Goal: Information Seeking & Learning: Learn about a topic

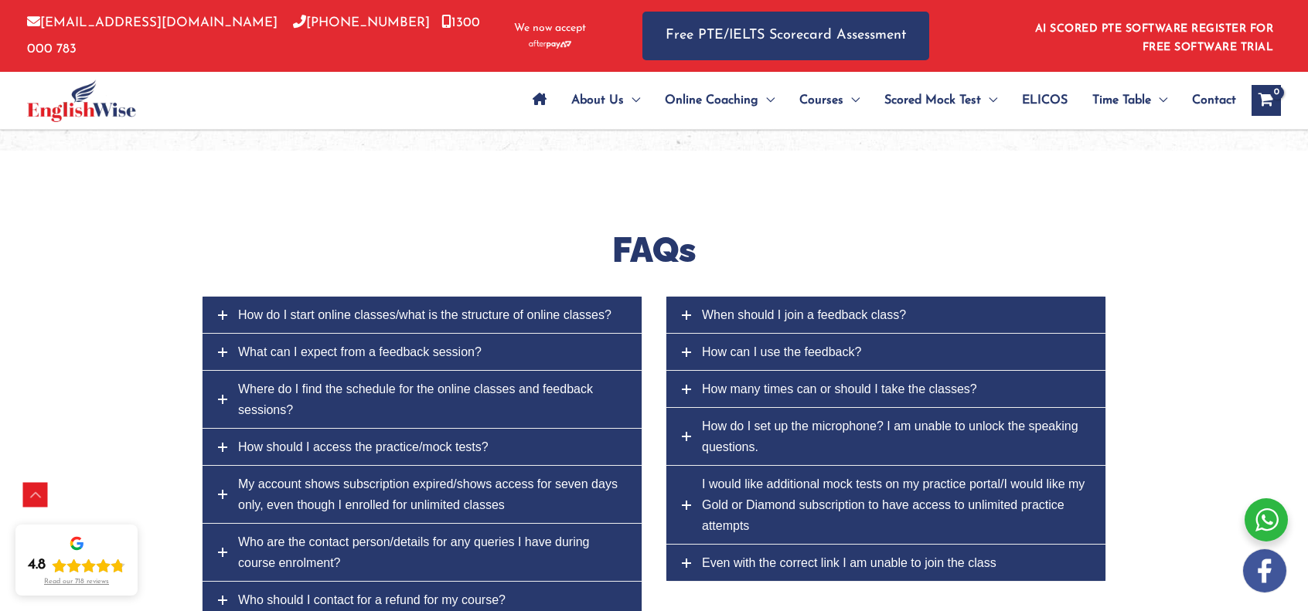
scroll to position [6107, 0]
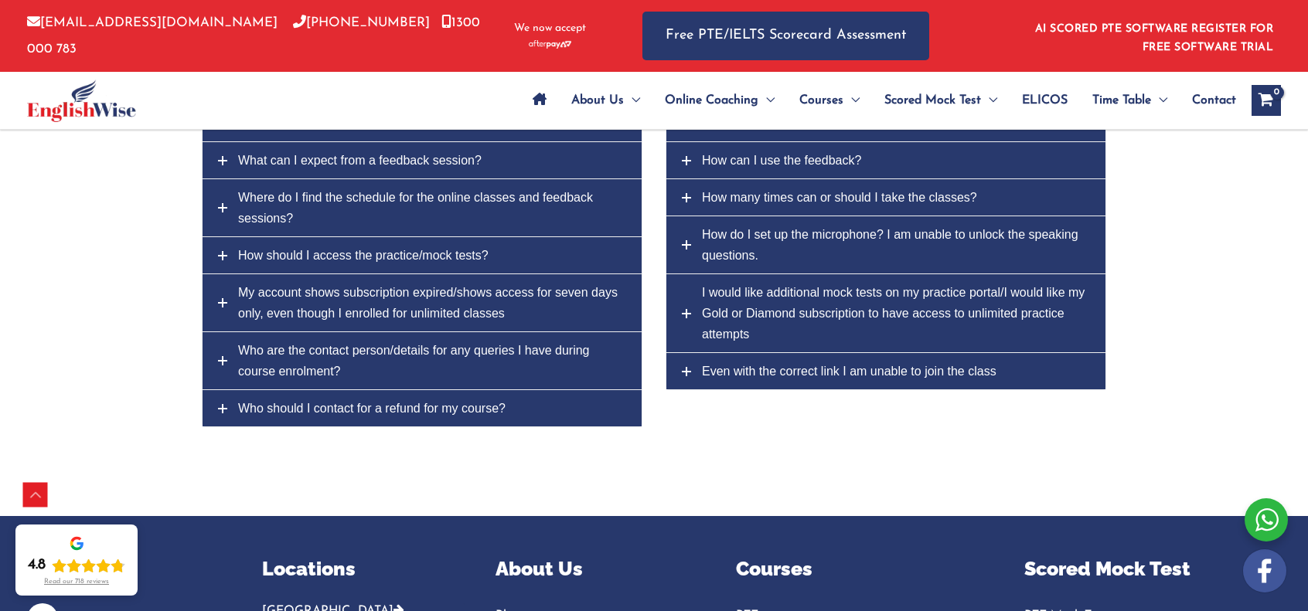
click at [224, 160] on icon at bounding box center [222, 160] width 9 height 9
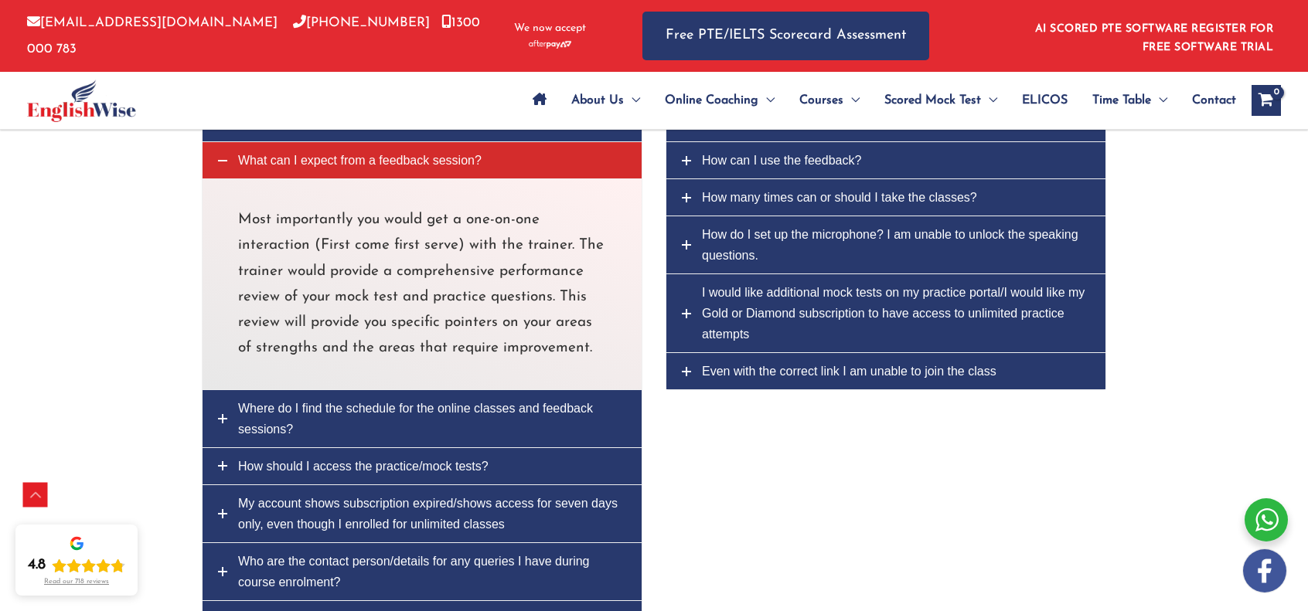
click at [224, 160] on icon at bounding box center [222, 160] width 9 height 9
click at [220, 163] on icon at bounding box center [222, 160] width 9 height 9
click at [733, 426] on div "How do I start online classes/what is the structure of online classes? Class li…" at bounding box center [654, 409] width 928 height 611
click at [224, 157] on icon at bounding box center [222, 160] width 9 height 9
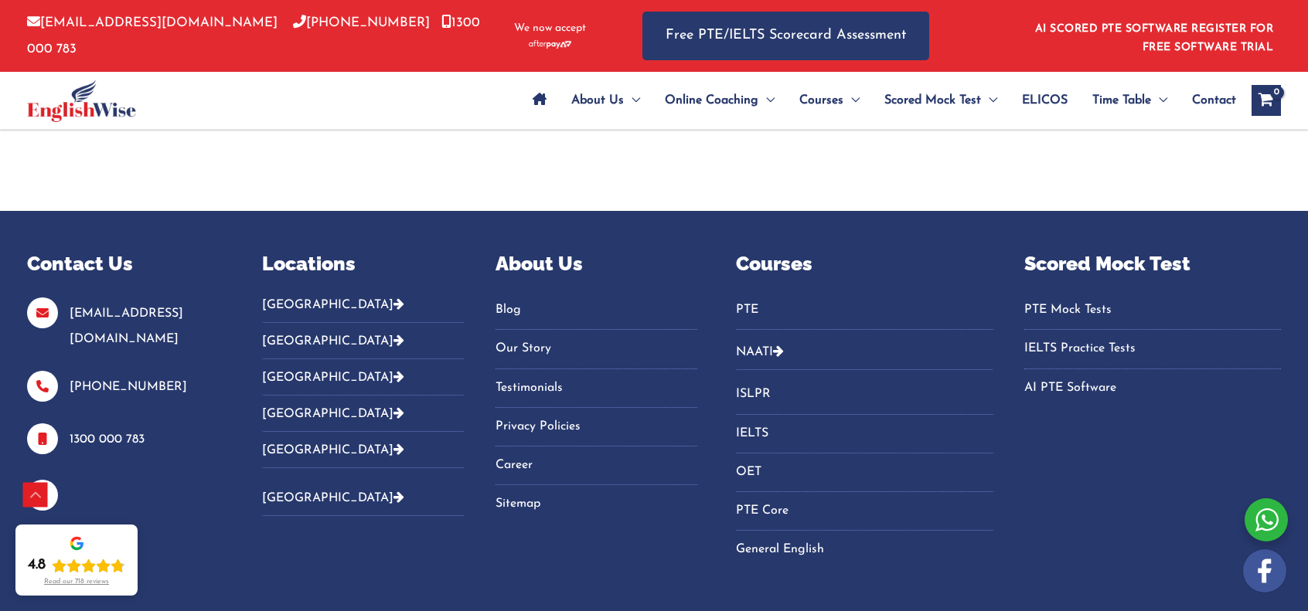
scroll to position [6648, 0]
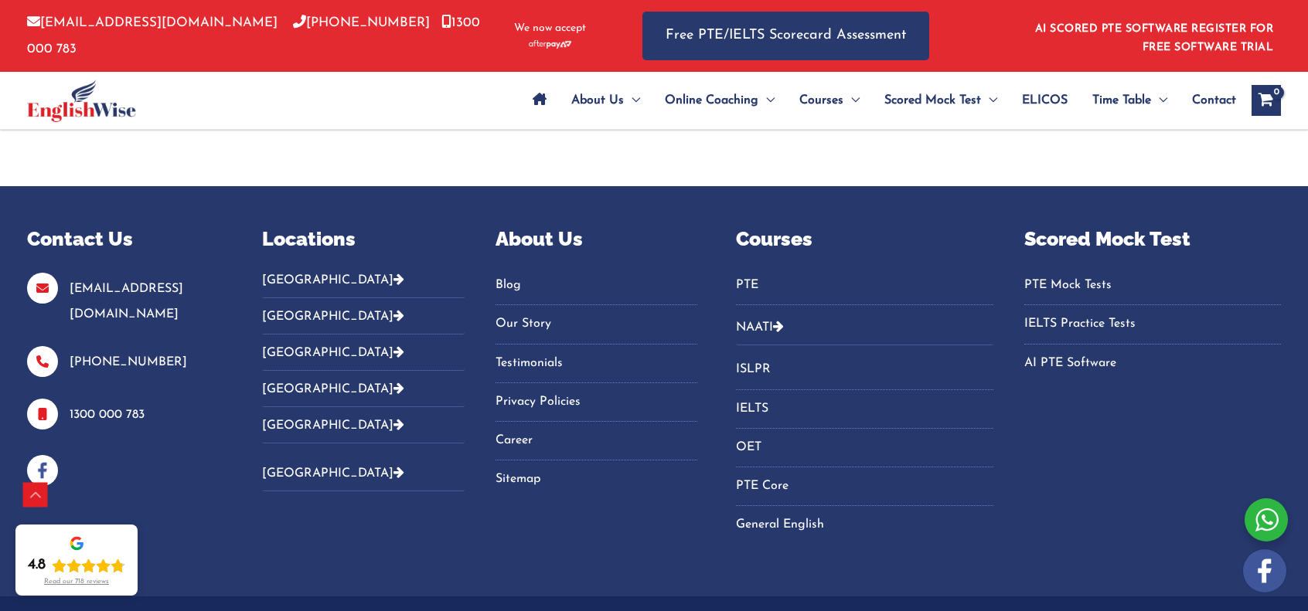
click at [547, 393] on link "Privacy Policies" at bounding box center [597, 403] width 203 height 26
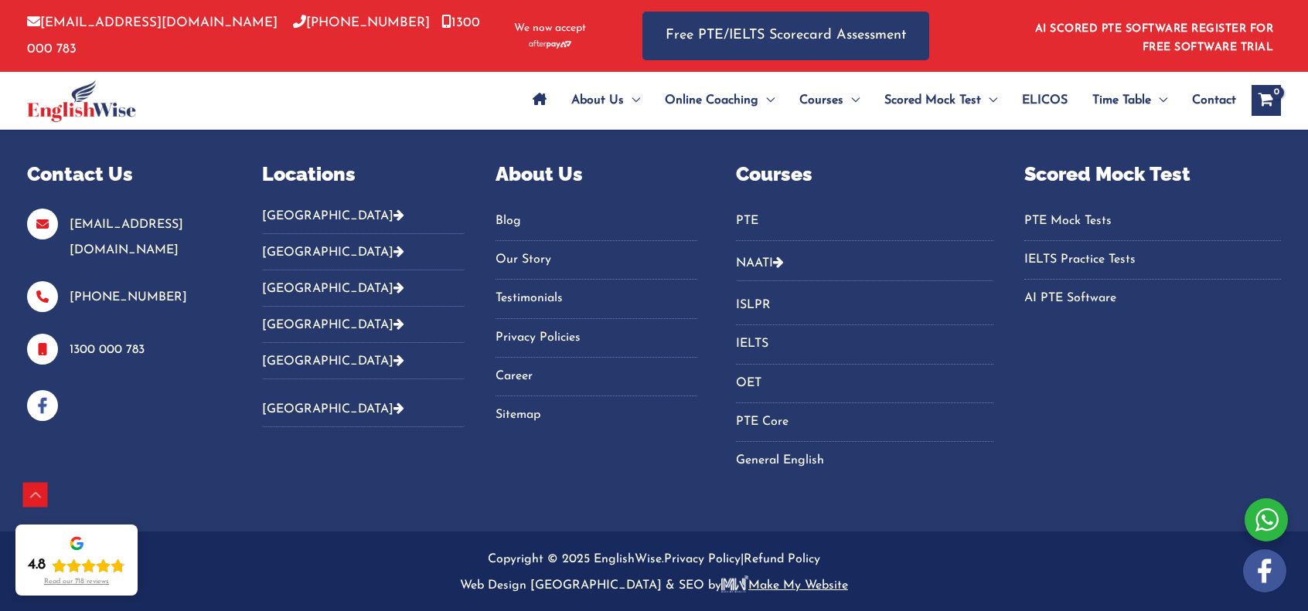
scroll to position [2747, 0]
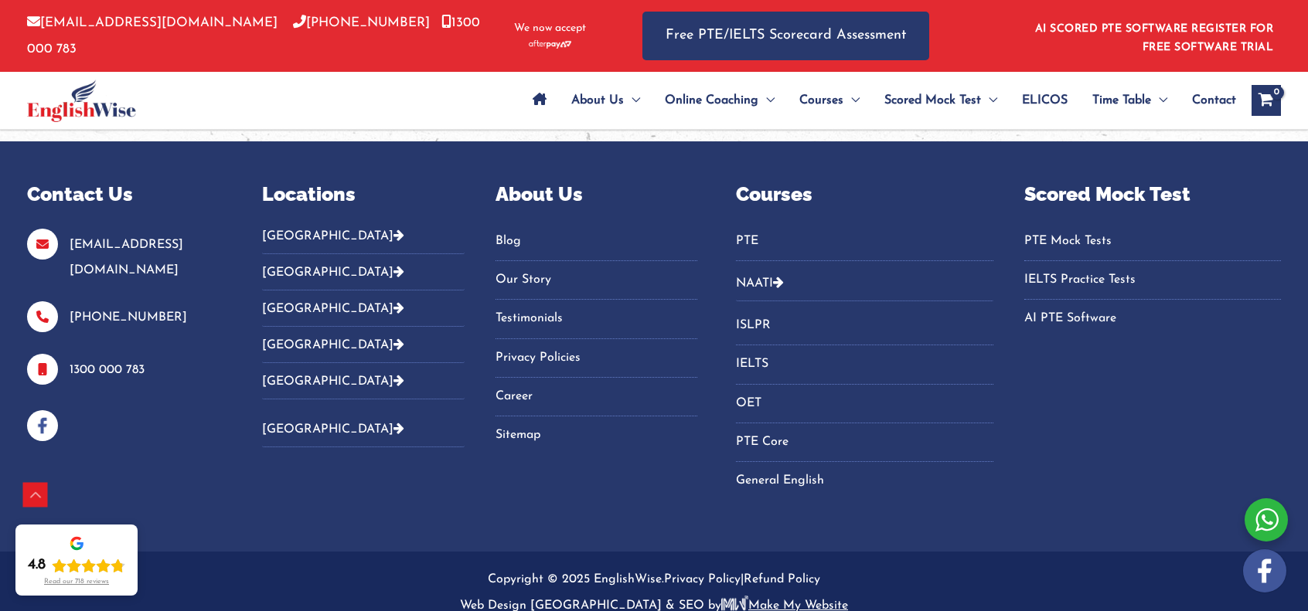
click at [753, 237] on link "PTE" at bounding box center [864, 242] width 257 height 26
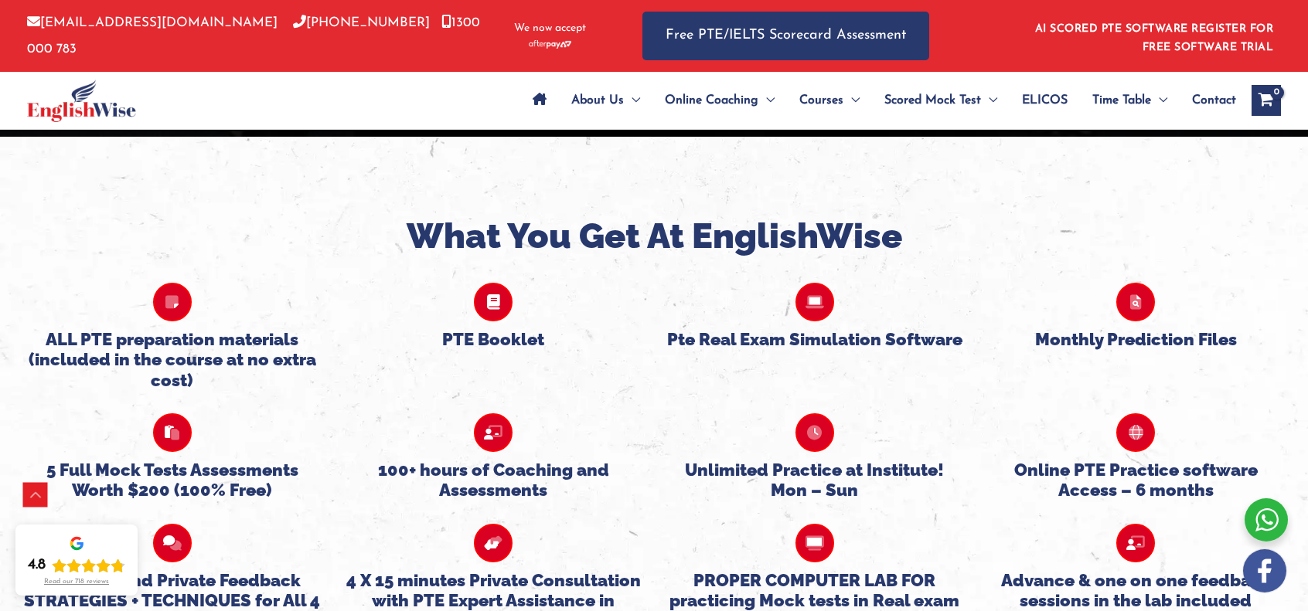
scroll to position [3687, 0]
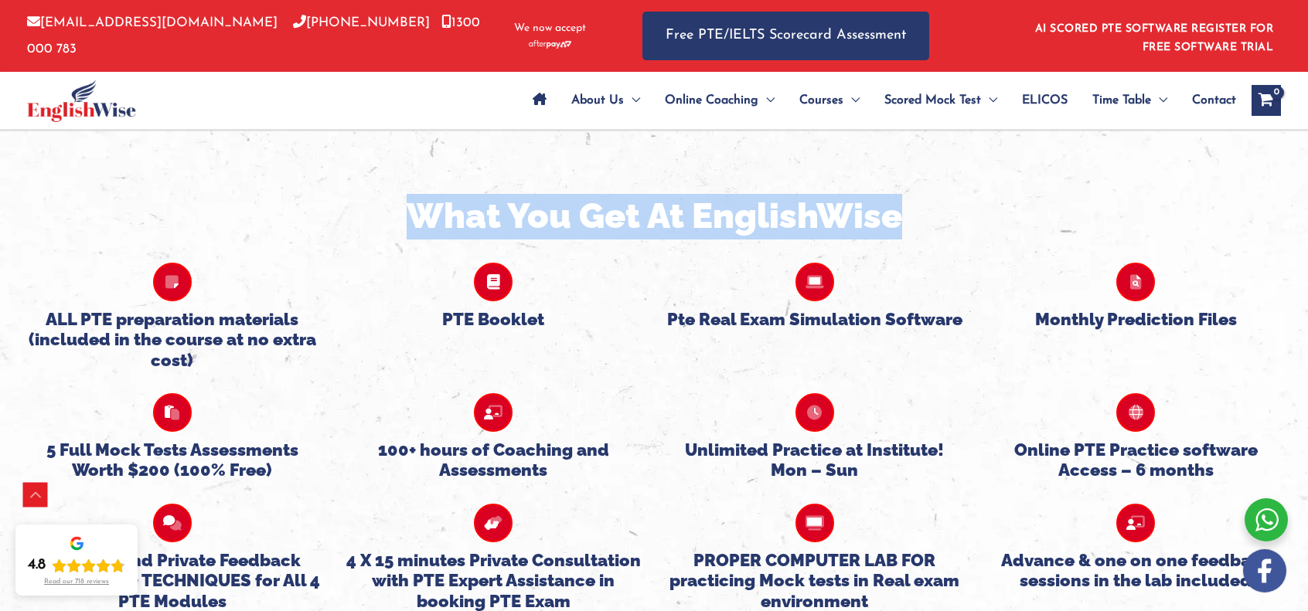
drag, startPoint x: 417, startPoint y: 163, endPoint x: 899, endPoint y: 168, distance: 482.4
click at [899, 194] on h2 "What You Get At EnglishWise" at bounding box center [654, 217] width 1285 height 46
click at [901, 194] on h2 "What You Get At EnglishWise" at bounding box center [654, 217] width 1285 height 46
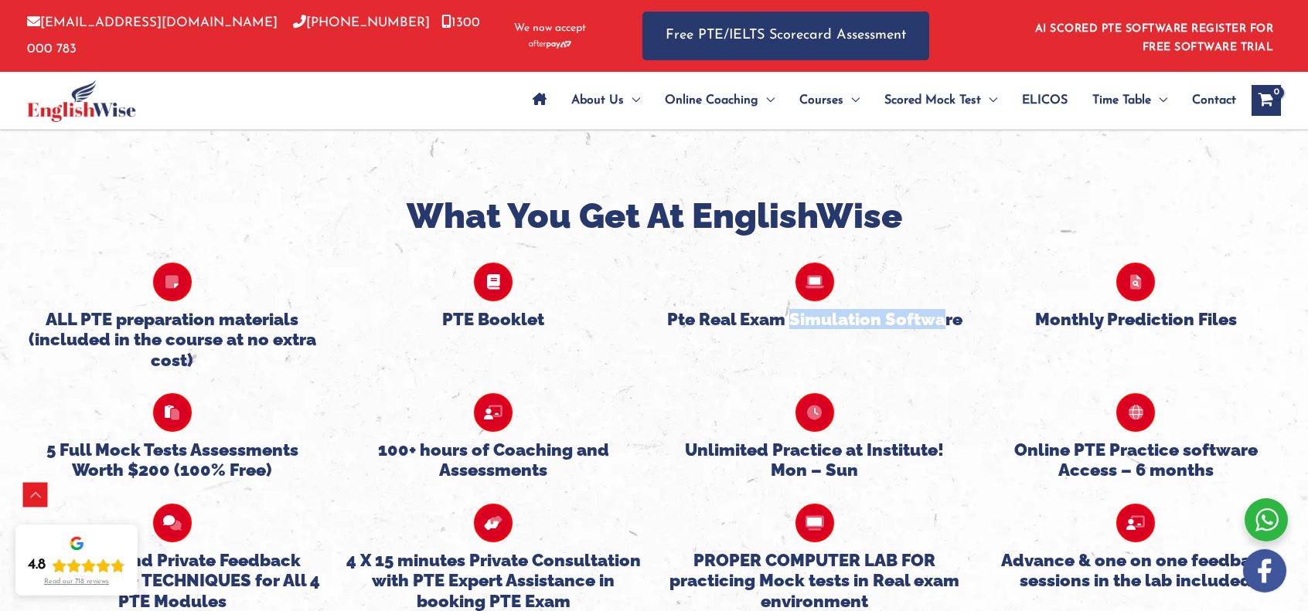
drag, startPoint x: 792, startPoint y: 266, endPoint x: 947, endPoint y: 268, distance: 154.6
click at [947, 309] on h5 "Pte Real Exam Simulation Software" at bounding box center [815, 319] width 298 height 20
click at [969, 271] on div "Pte Real Exam Simulation Software" at bounding box center [815, 285] width 322 height 90
drag, startPoint x: 960, startPoint y: 269, endPoint x: 667, endPoint y: 271, distance: 293.0
click at [667, 309] on h5 "Pte Real Exam Simulation Software" at bounding box center [815, 319] width 298 height 20
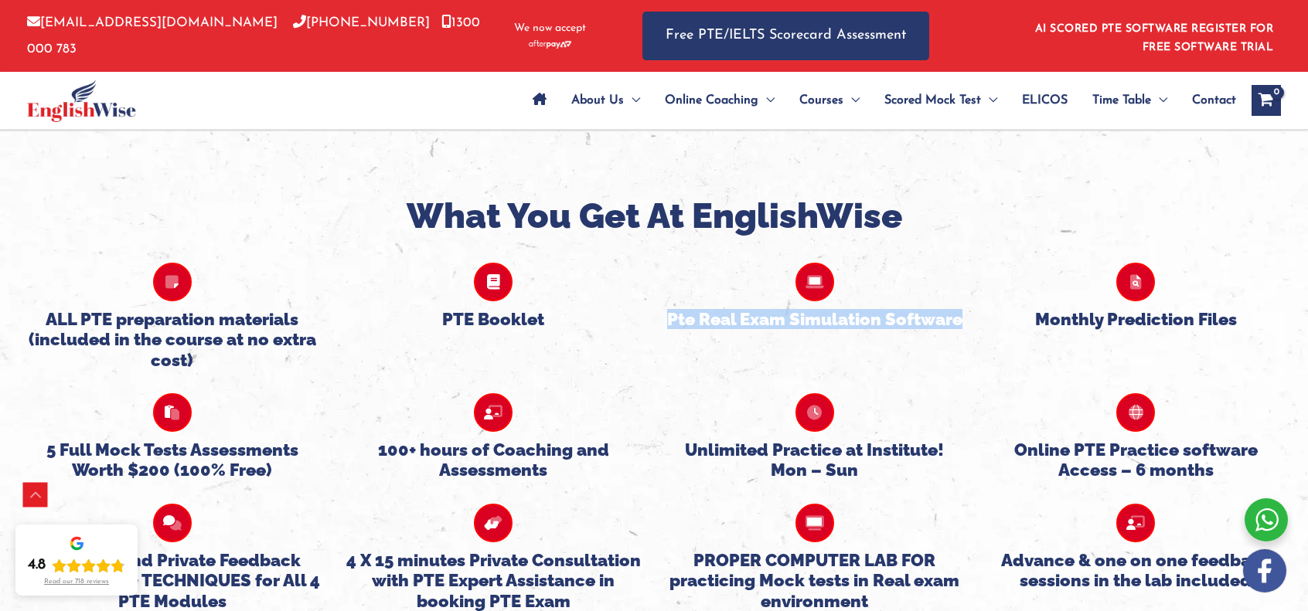
click at [821, 295] on div "ALL PTE preparation materials (included in the course at no extra cost) PTE Boo…" at bounding box center [654, 305] width 1285 height 131
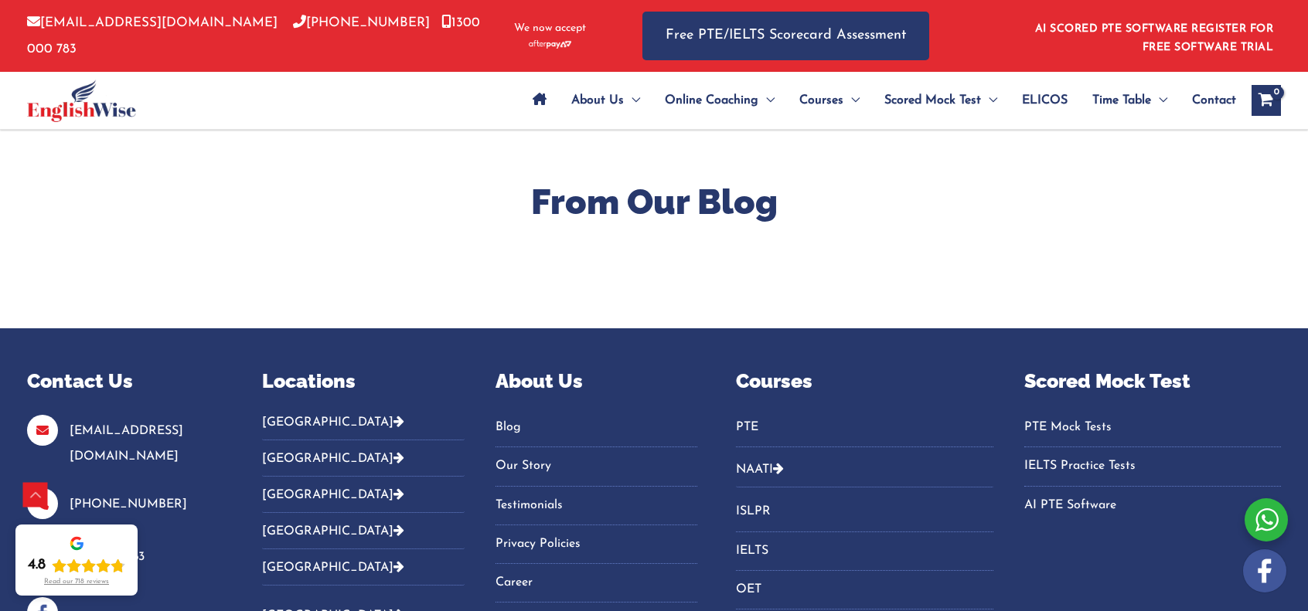
scroll to position [5852, 0]
